Goal: Transaction & Acquisition: Book appointment/travel/reservation

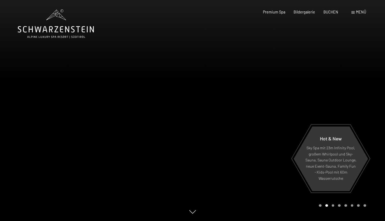
click at [357, 12] on span "Menü" at bounding box center [361, 12] width 10 height 5
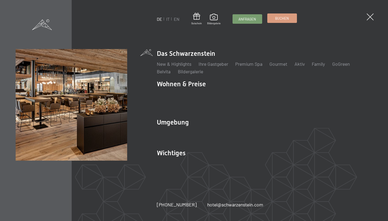
click at [278, 16] on span "Buchen" at bounding box center [282, 18] width 14 height 5
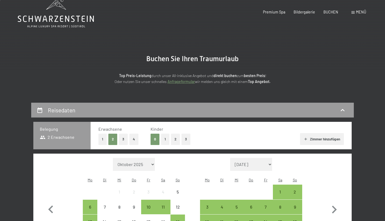
scroll to position [41, 0]
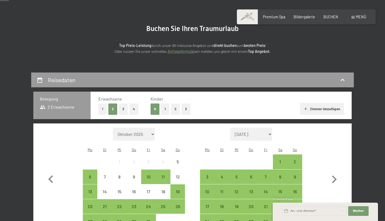
click at [168, 108] on button "1" at bounding box center [165, 108] width 8 height 11
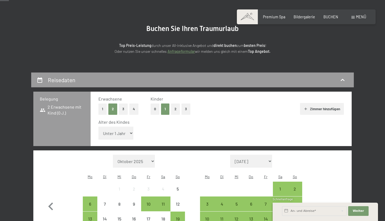
select select "5"
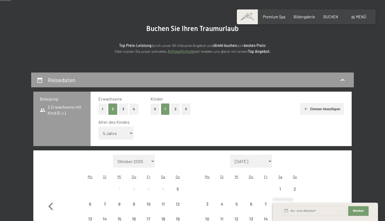
scroll to position [171, 0]
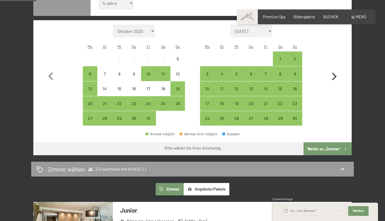
click at [331, 69] on icon "button" at bounding box center [335, 77] width 16 height 16
select select "[DATE]"
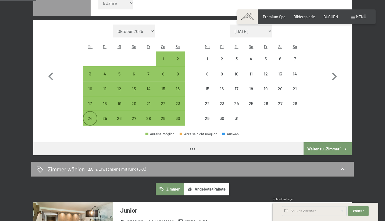
select select "[DATE]"
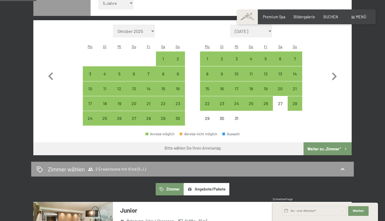
scroll to position [137, 0]
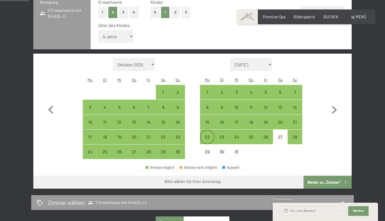
click at [206, 130] on div "22" at bounding box center [207, 136] width 13 height 13
select select "[DATE]"
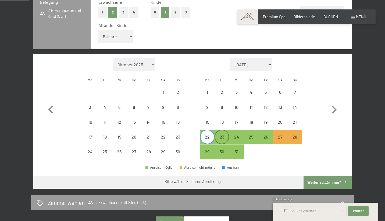
click at [219, 135] on div "23" at bounding box center [221, 141] width 13 height 13
select select "[DATE]"
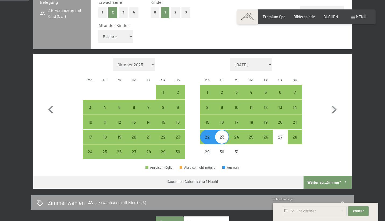
click at [223, 135] on div "23" at bounding box center [221, 141] width 13 height 13
select select "[DATE]"
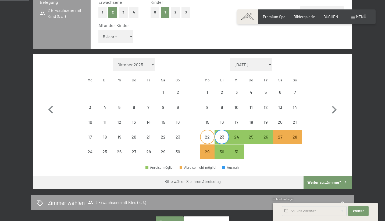
click at [208, 135] on div "22" at bounding box center [207, 141] width 13 height 13
select select "[DATE]"
click at [206, 145] on div "29" at bounding box center [207, 151] width 13 height 13
select select "[DATE]"
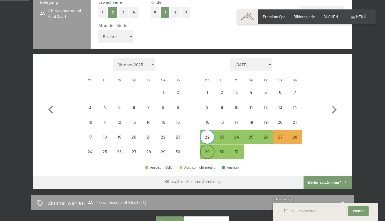
select select "[DATE]"
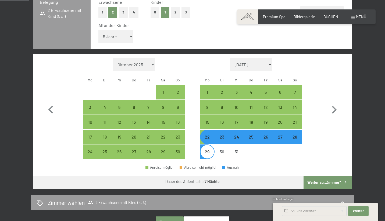
click at [327, 175] on button "Weiter zu „Zimmer“" at bounding box center [328, 181] width 48 height 13
select select "[DATE]"
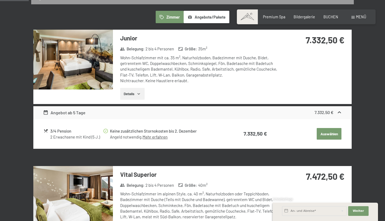
scroll to position [0, 0]
